Goal: Transaction & Acquisition: Purchase product/service

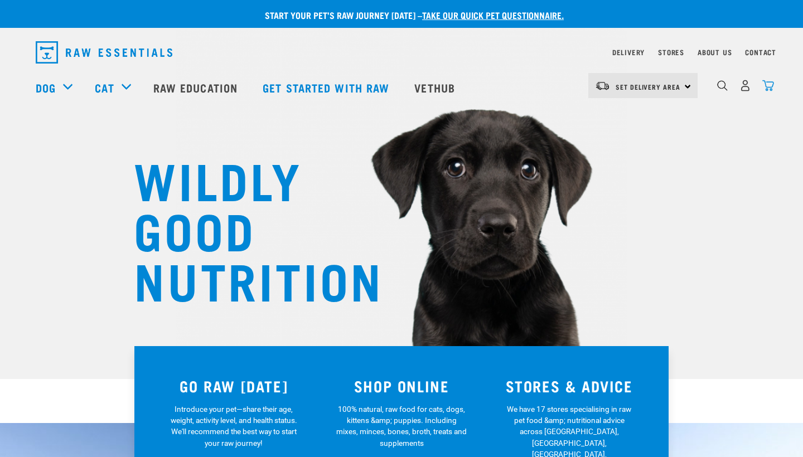
click at [767, 85] on img "dropdown navigation" at bounding box center [769, 86] width 12 height 12
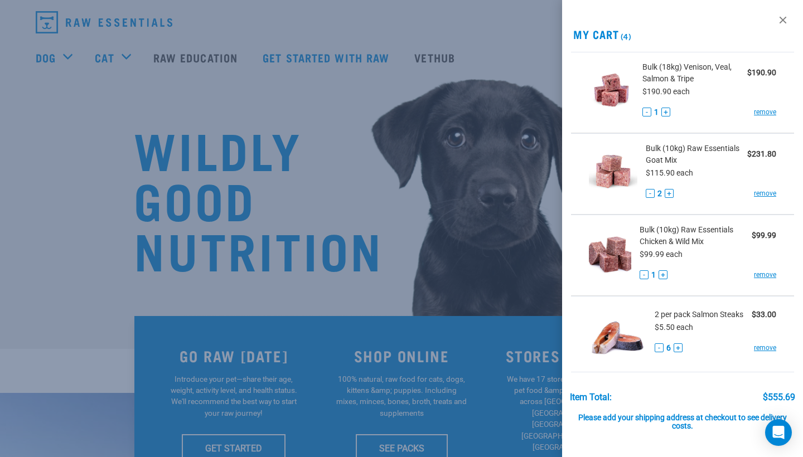
click at [665, 274] on button "+" at bounding box center [663, 275] width 9 height 9
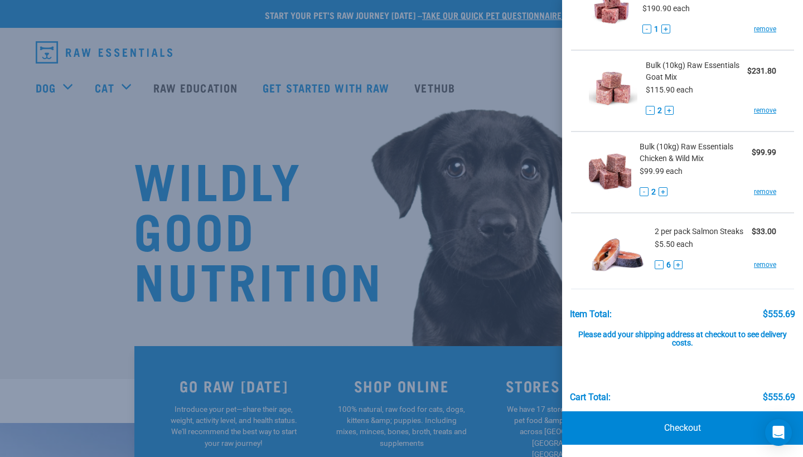
click at [347, 37] on div at bounding box center [401, 228] width 803 height 457
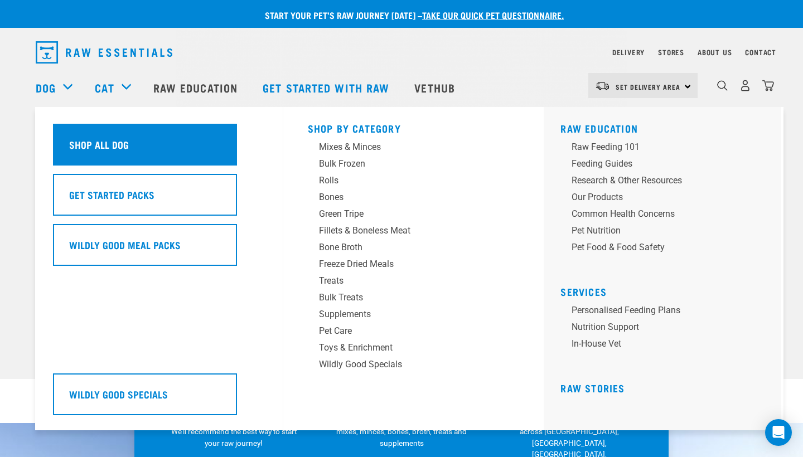
click at [150, 146] on div "Shop All Dog" at bounding box center [145, 145] width 184 height 42
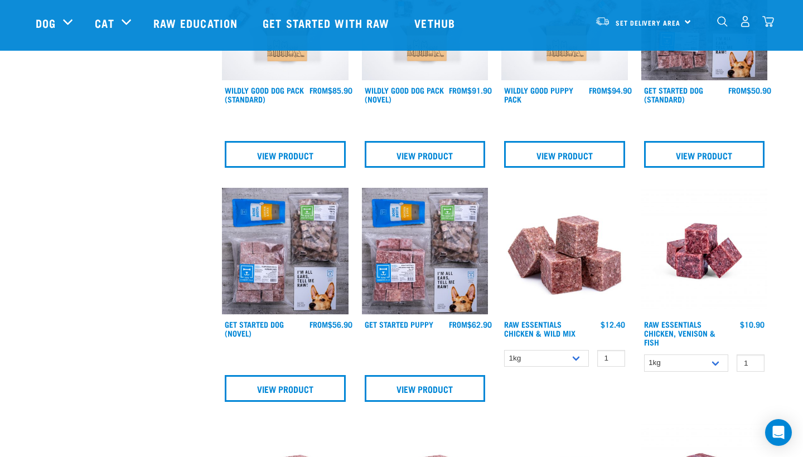
scroll to position [413, 0]
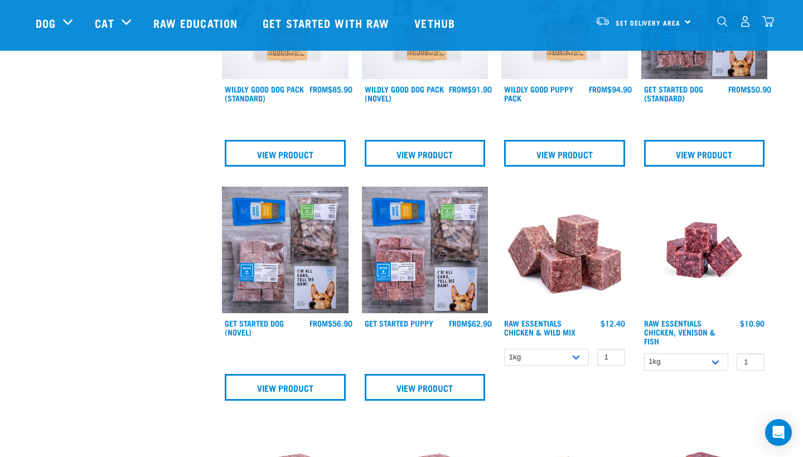
click at [569, 255] on img at bounding box center [565, 250] width 127 height 127
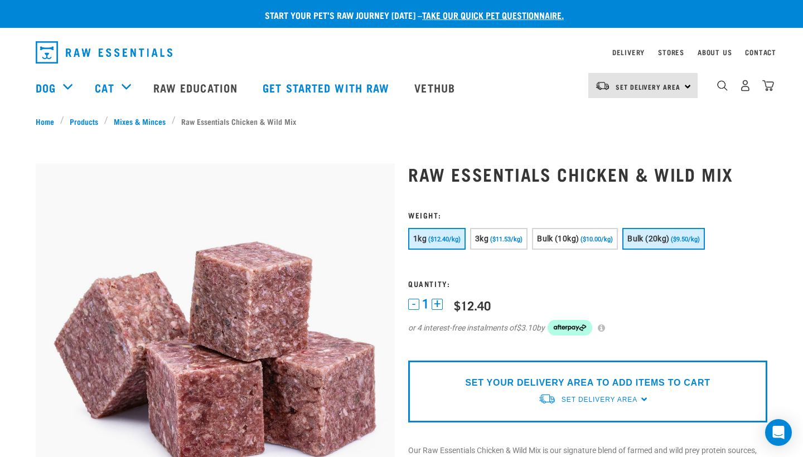
click at [700, 236] on span "($9.50/kg)" at bounding box center [685, 239] width 29 height 7
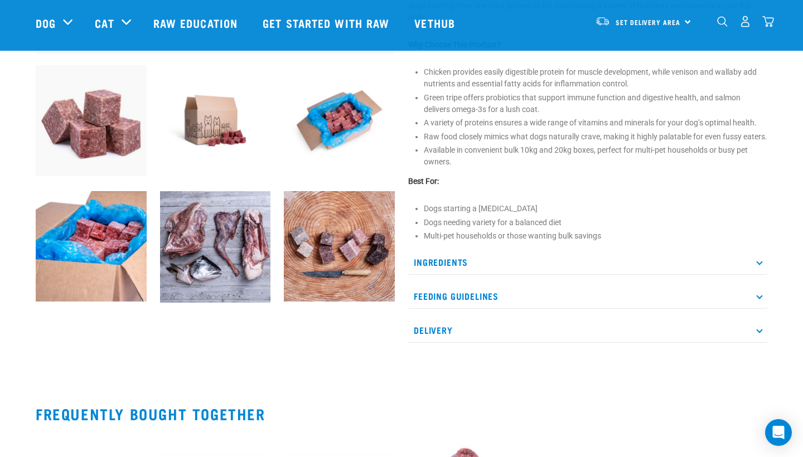
scroll to position [393, 0]
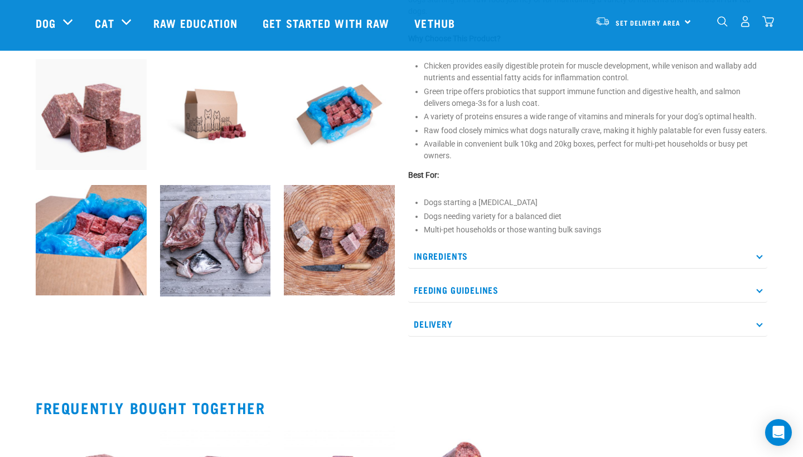
click at [678, 268] on p "Ingredients" at bounding box center [587, 256] width 359 height 25
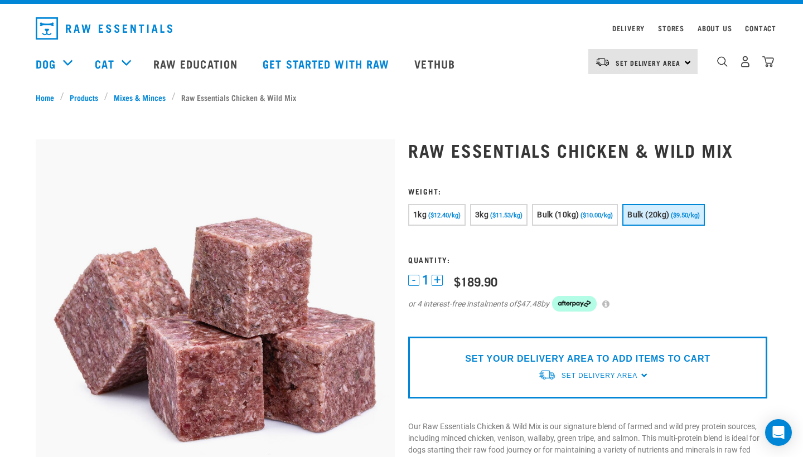
scroll to position [17, 0]
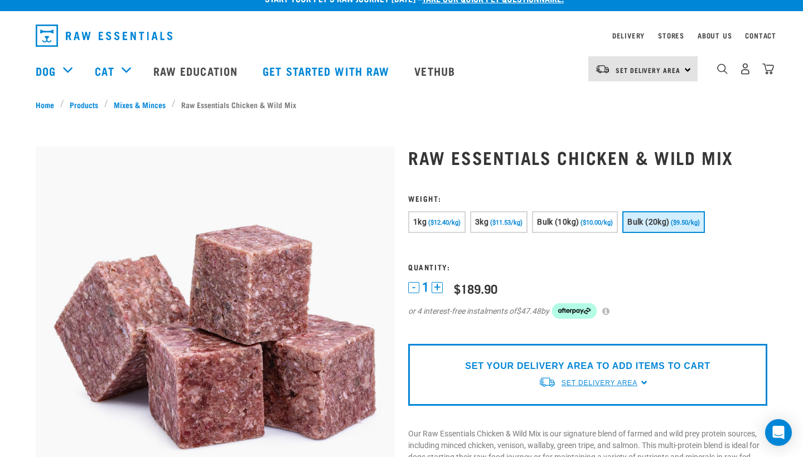
click at [590, 385] on span "Set Delivery Area" at bounding box center [600, 383] width 76 height 8
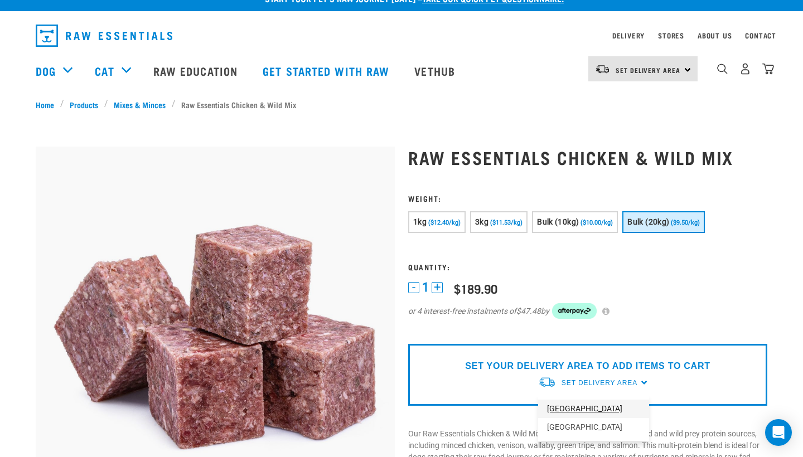
click at [569, 410] on link "[GEOGRAPHIC_DATA]" at bounding box center [593, 409] width 111 height 18
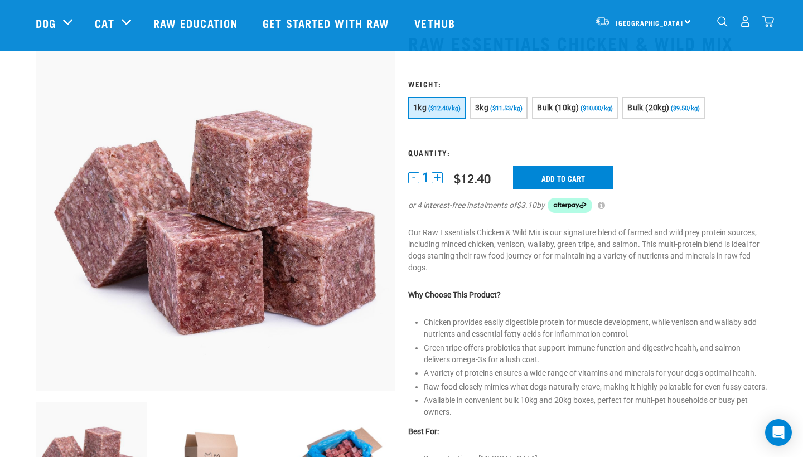
scroll to position [49, 0]
click at [587, 174] on input "Add to cart" at bounding box center [563, 178] width 100 height 23
click at [51, 230] on button "delete" at bounding box center [45, 228] width 11 height 11
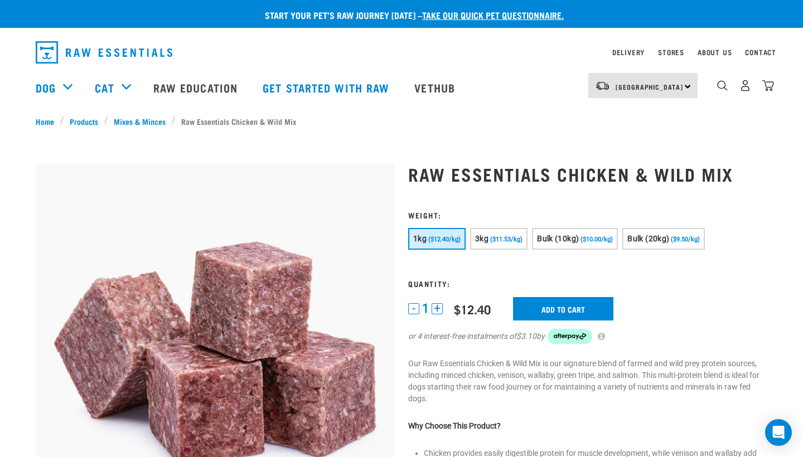
scroll to position [0, 0]
click at [769, 84] on img "dropdown navigation" at bounding box center [769, 86] width 12 height 12
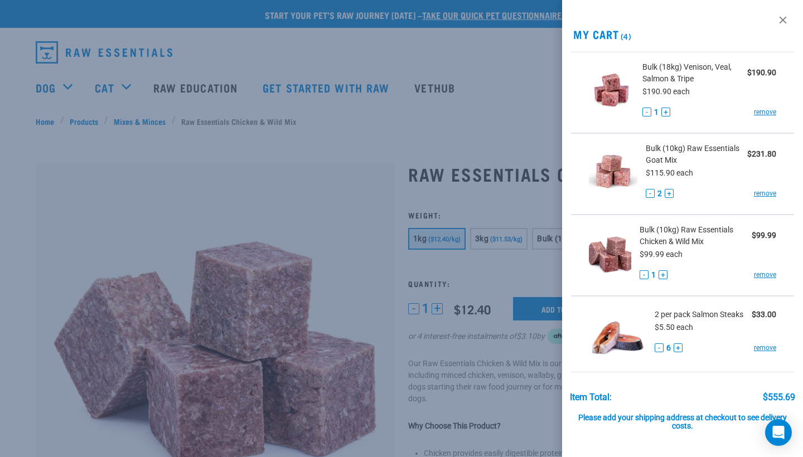
click at [401, 104] on div at bounding box center [401, 228] width 803 height 457
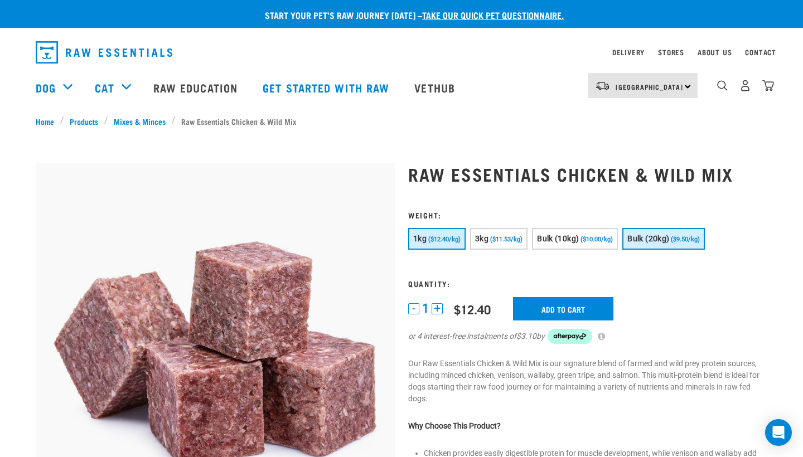
click at [700, 241] on span "($9.50/kg)" at bounding box center [685, 239] width 29 height 7
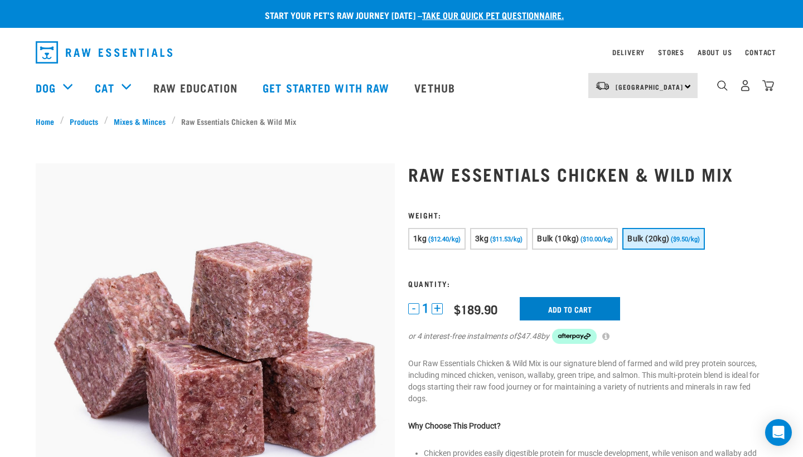
click at [594, 306] on input "Add to cart" at bounding box center [570, 308] width 100 height 23
click at [772, 87] on img "dropdown navigation" at bounding box center [769, 86] width 12 height 12
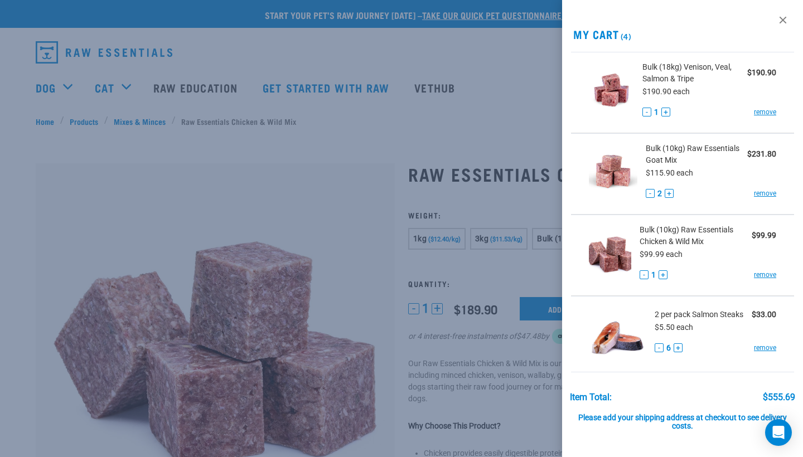
click at [650, 192] on button "-" at bounding box center [650, 193] width 9 height 9
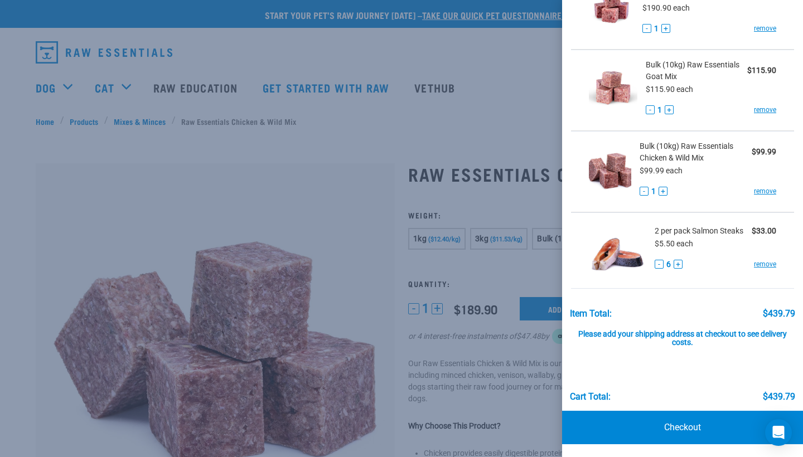
scroll to position [83, 0]
click at [774, 192] on link "remove" at bounding box center [765, 192] width 22 height 10
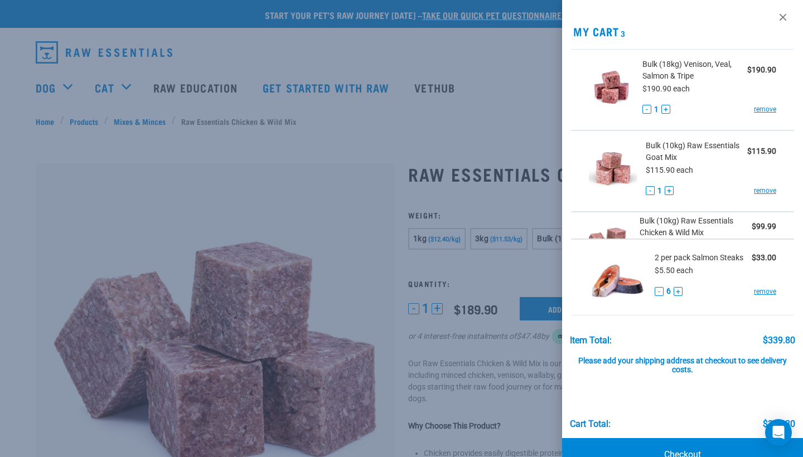
scroll to position [2, 0]
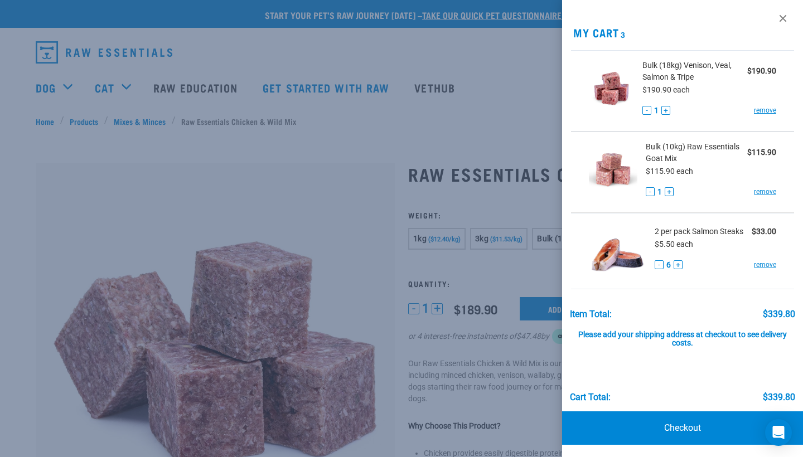
click at [476, 82] on div at bounding box center [401, 228] width 803 height 457
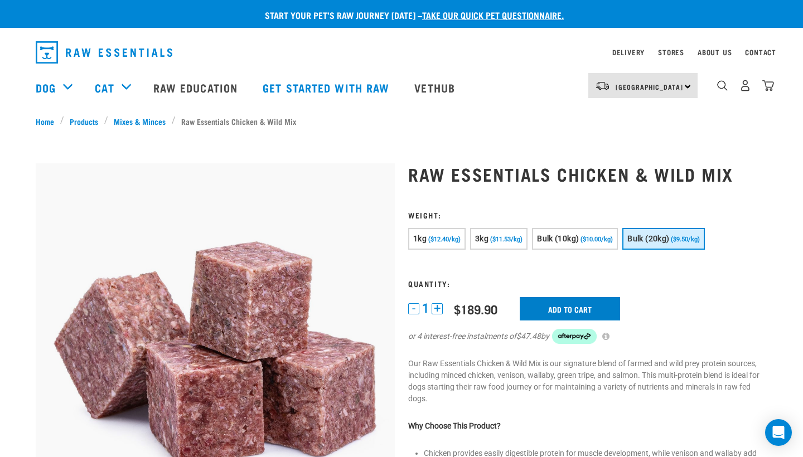
click at [592, 307] on input "Add to cart" at bounding box center [570, 308] width 100 height 23
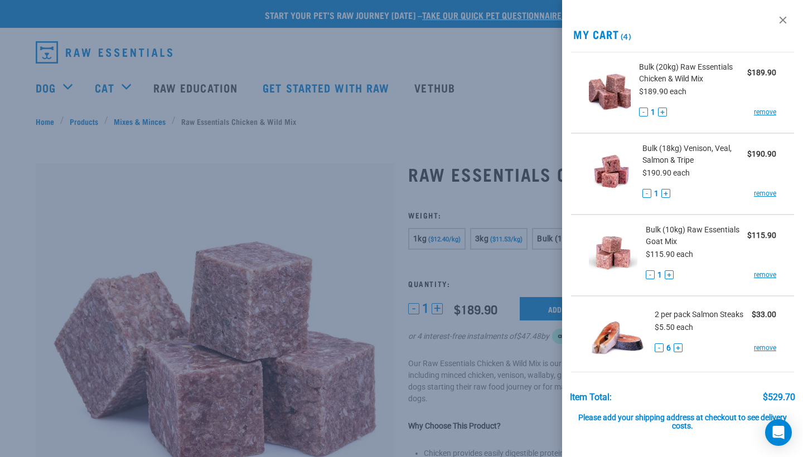
scroll to position [0, 0]
click at [512, 91] on div at bounding box center [401, 228] width 803 height 457
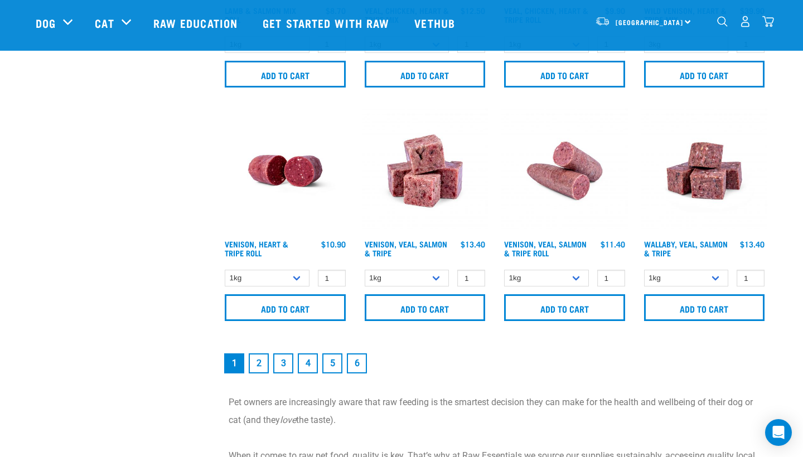
scroll to position [1615, 0]
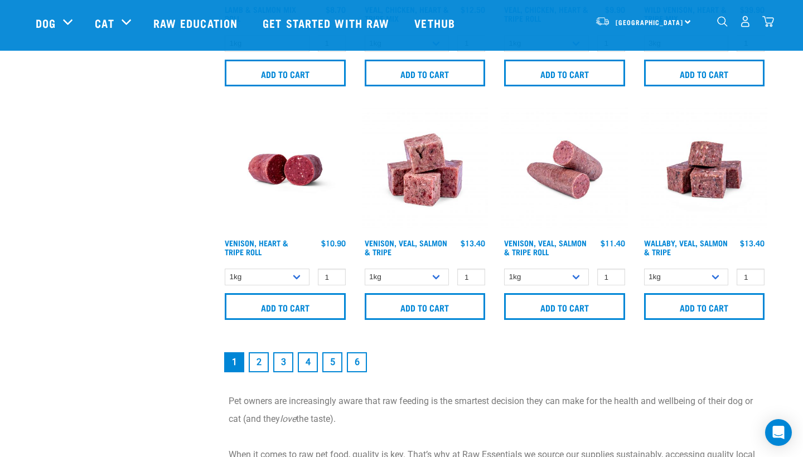
click at [426, 172] on img at bounding box center [425, 170] width 127 height 127
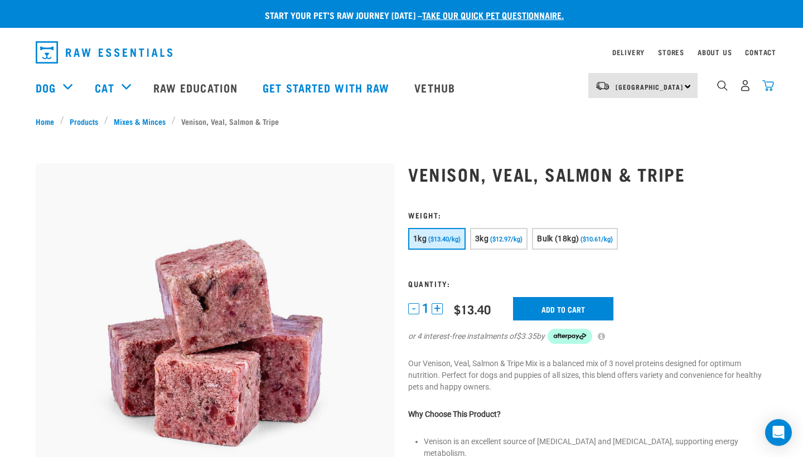
click at [768, 88] on img "dropdown navigation" at bounding box center [769, 86] width 12 height 12
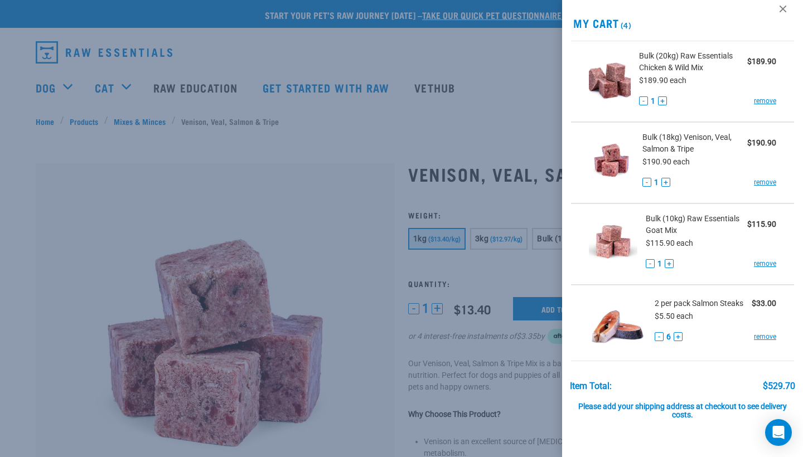
scroll to position [15, 0]
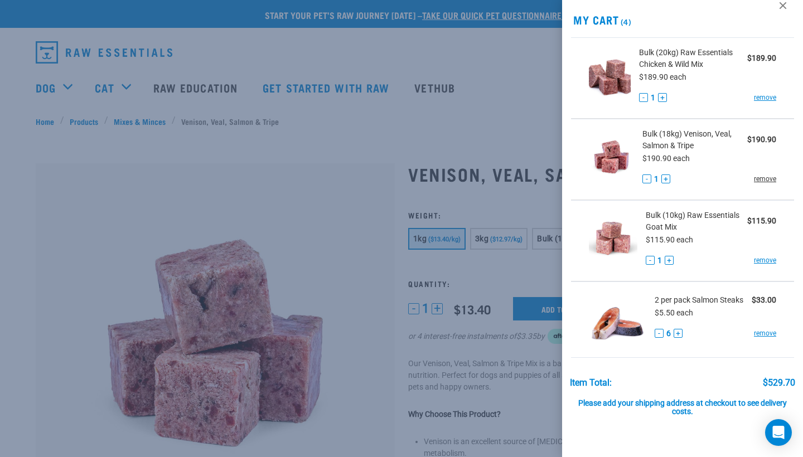
click at [762, 179] on link "remove" at bounding box center [765, 179] width 22 height 10
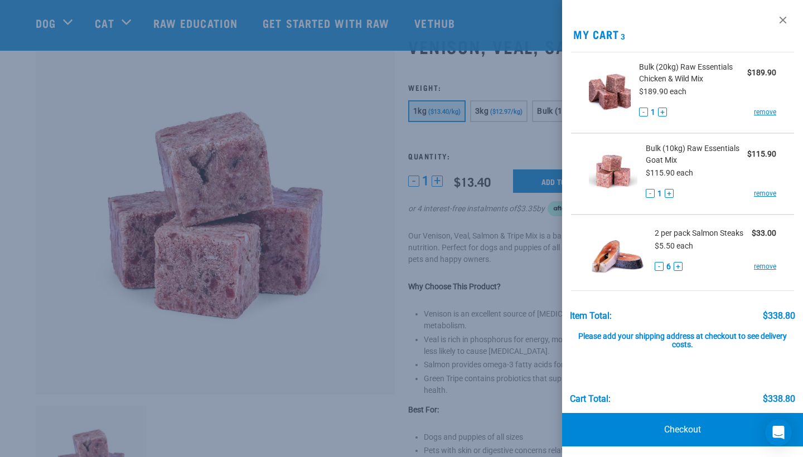
scroll to position [0, 0]
click at [787, 20] on link at bounding box center [783, 20] width 18 height 18
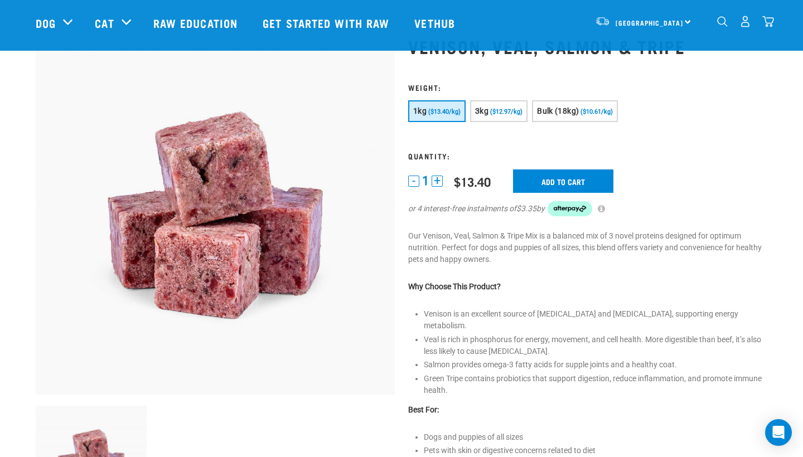
click at [772, 14] on div "9" at bounding box center [745, 21] width 57 height 25
click at [772, 23] on img "dropdown navigation" at bounding box center [769, 22] width 12 height 12
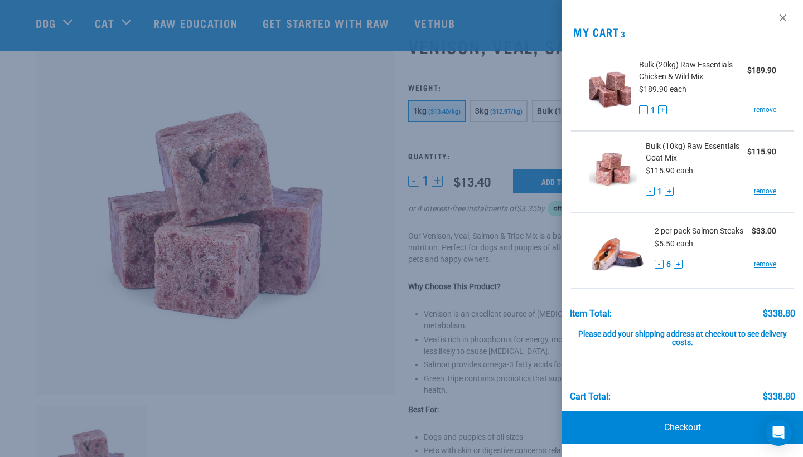
scroll to position [2, 0]
click at [788, 18] on link at bounding box center [783, 18] width 18 height 18
